Goal: Navigation & Orientation: Find specific page/section

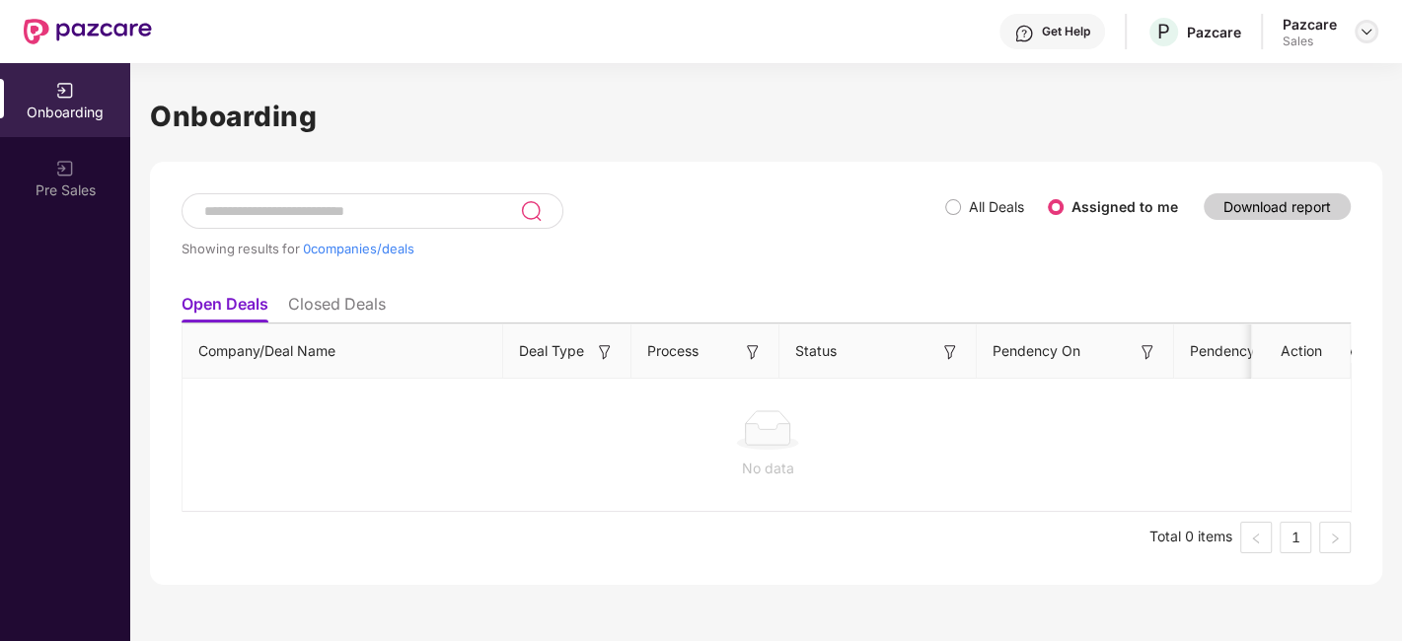
click at [1369, 37] on img at bounding box center [1367, 32] width 16 height 16
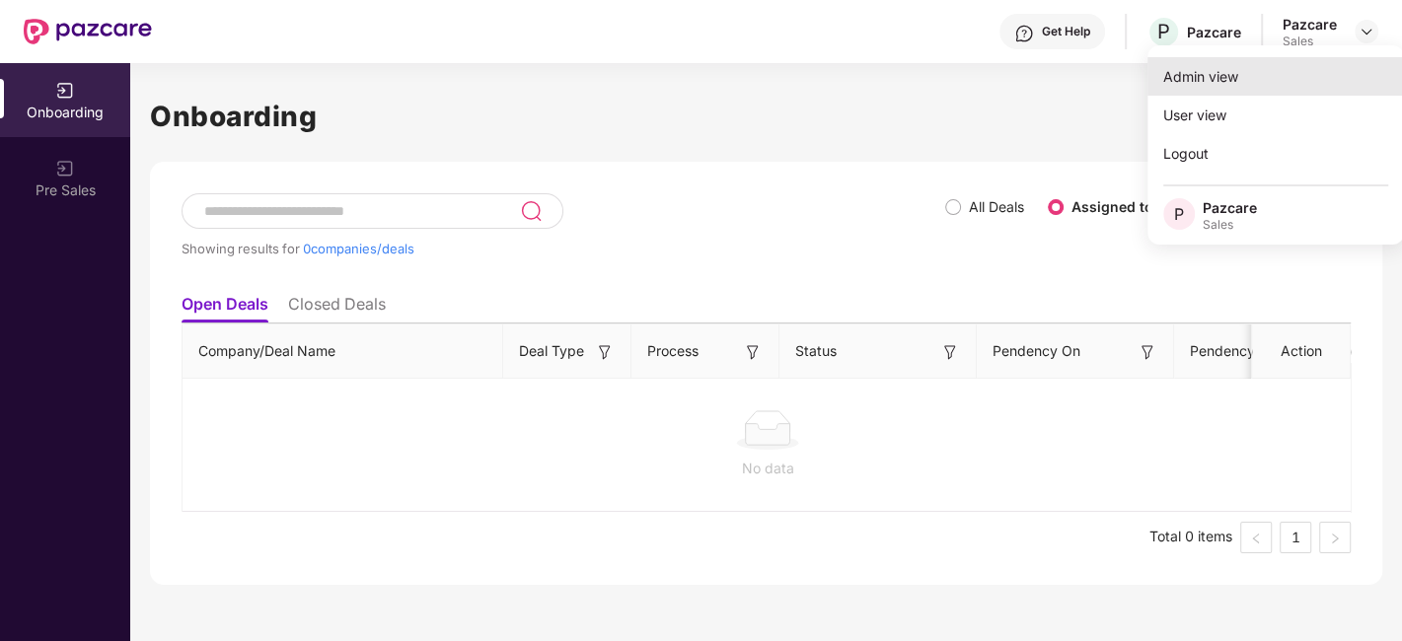
click at [1256, 63] on div "Admin view" at bounding box center [1276, 76] width 257 height 38
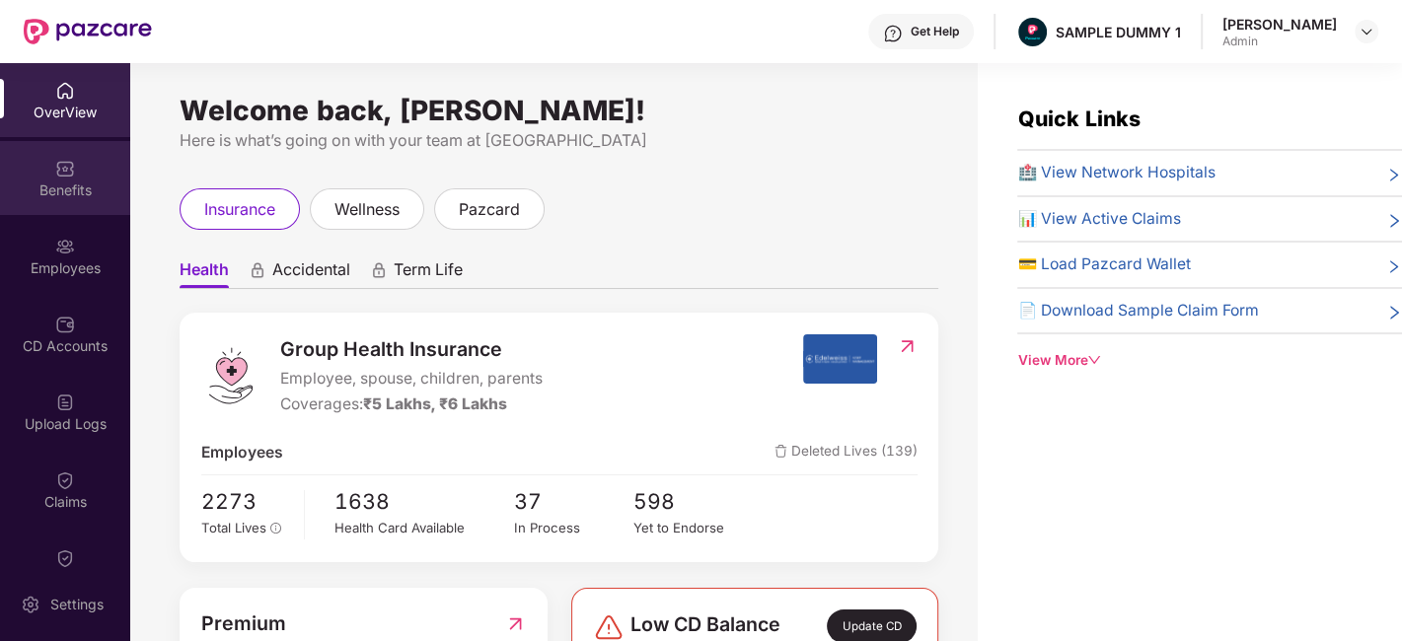
click at [68, 184] on div "Benefits" at bounding box center [65, 191] width 130 height 20
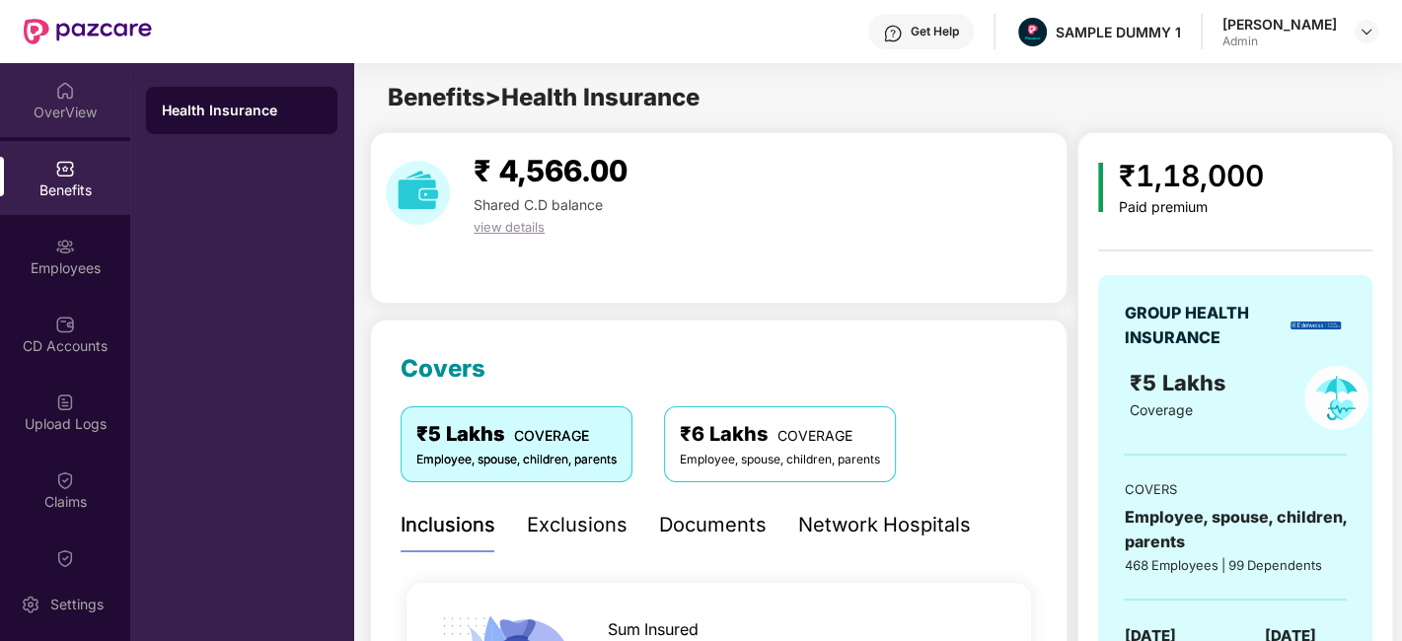
click at [60, 105] on div "OverView" at bounding box center [65, 113] width 130 height 20
